Goal: Navigation & Orientation: Find specific page/section

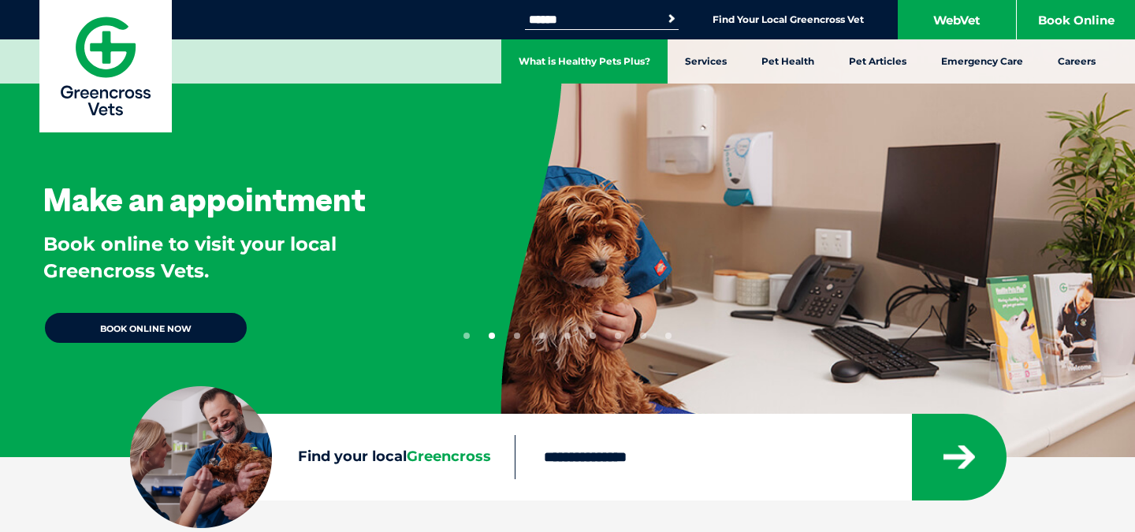
click at [563, 69] on link "What is Healthy Pets Plus?" at bounding box center [584, 61] width 166 height 44
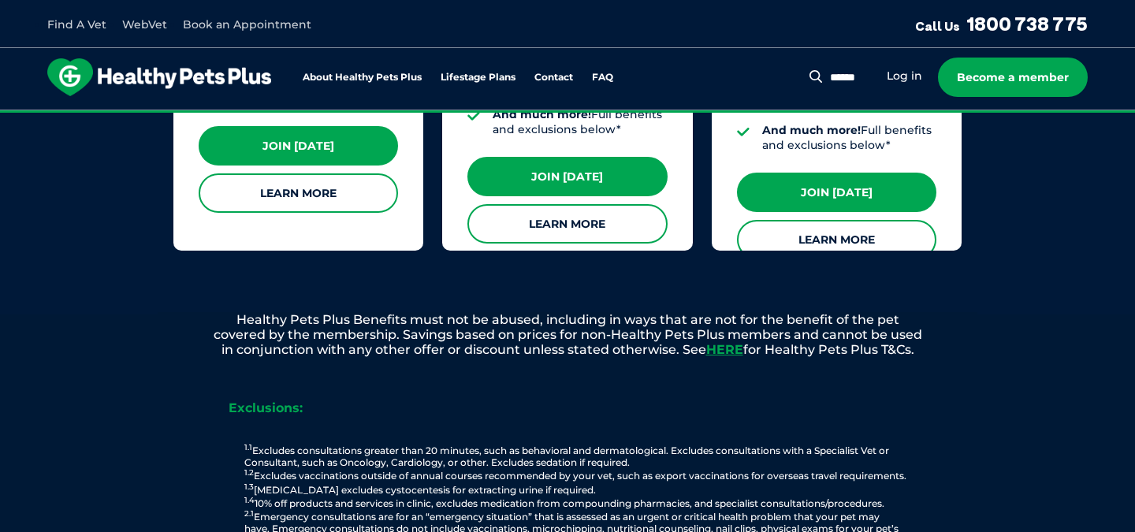
scroll to position [1701, 0]
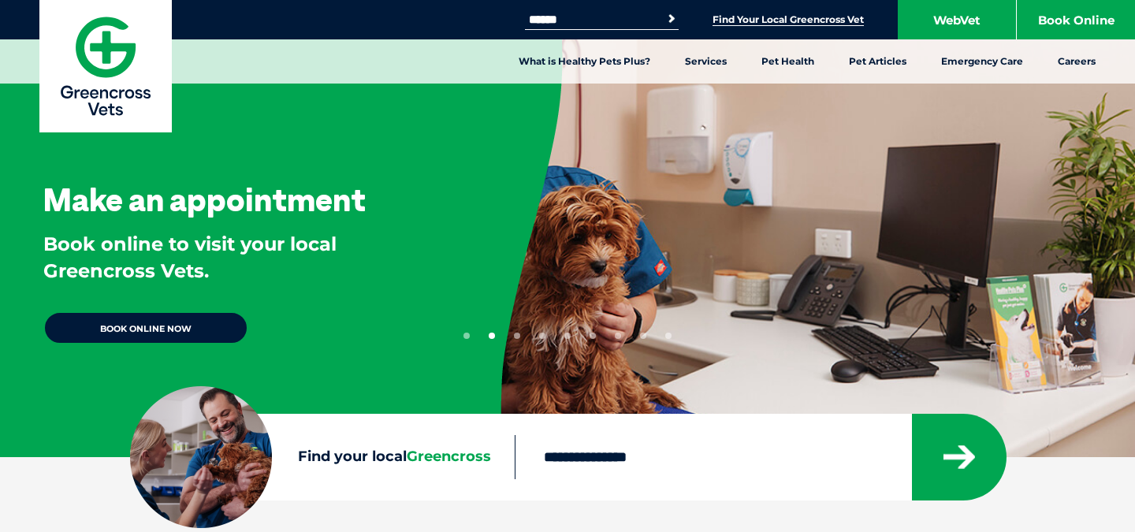
click at [792, 16] on link "Find Your Local Greencross Vet" at bounding box center [787, 19] width 151 height 13
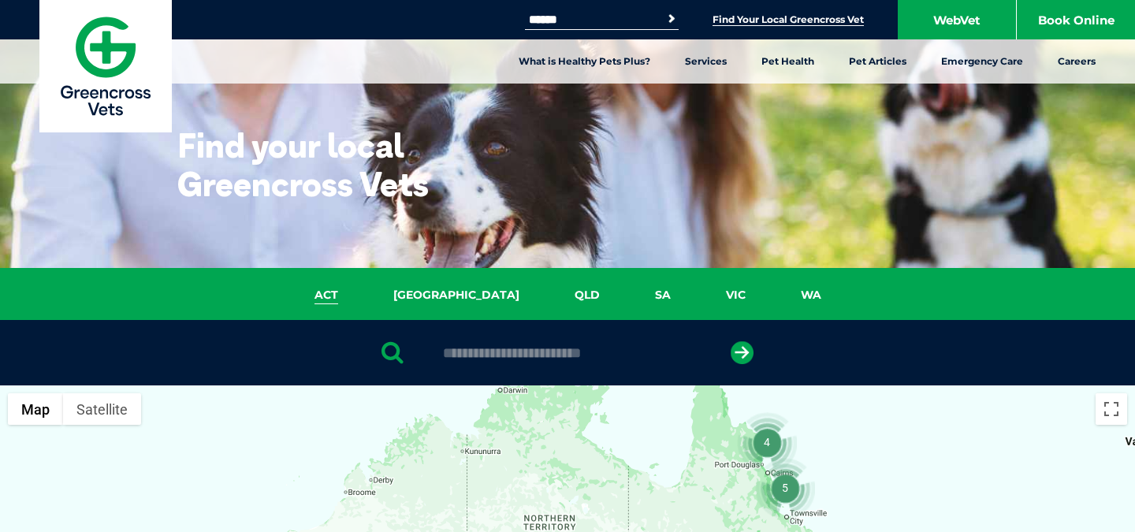
click at [366, 301] on link "ACT" at bounding box center [326, 295] width 79 height 18
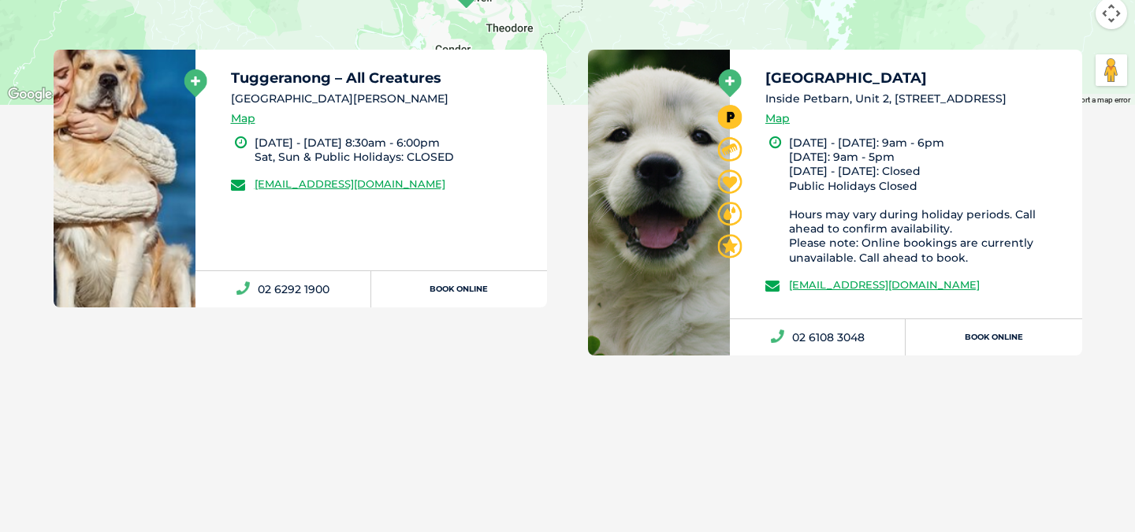
scroll to position [884, 0]
